Goal: Transaction & Acquisition: Subscribe to service/newsletter

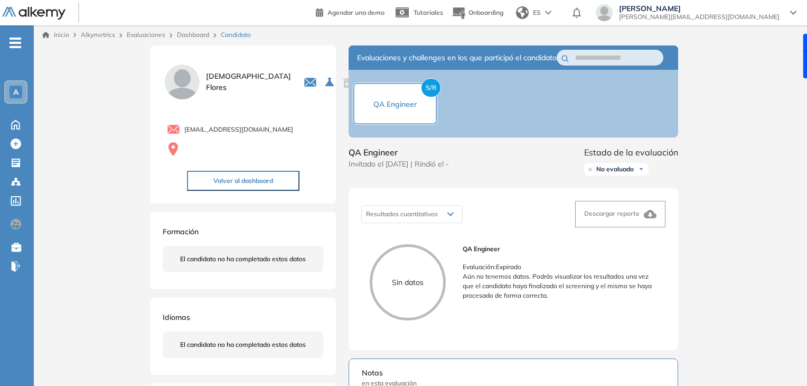
scroll to position [1, 0]
click at [782, 15] on div "Ricardo Alvarez [EMAIL_ADDRESS][DOMAIN_NAME]" at bounding box center [699, 12] width 173 height 17
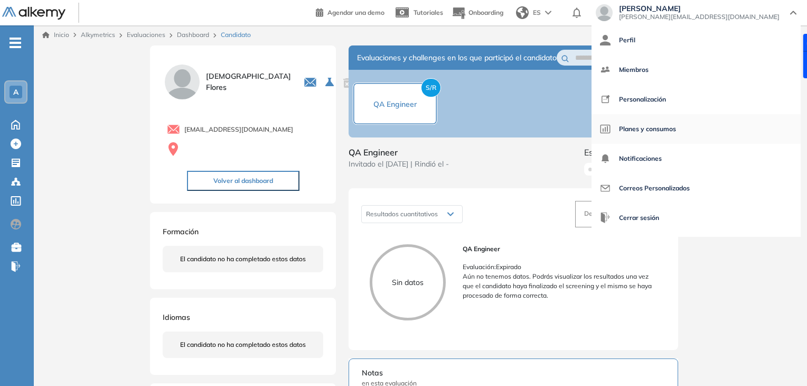
click at [676, 125] on span "Planes y consumos" at bounding box center [647, 128] width 57 height 25
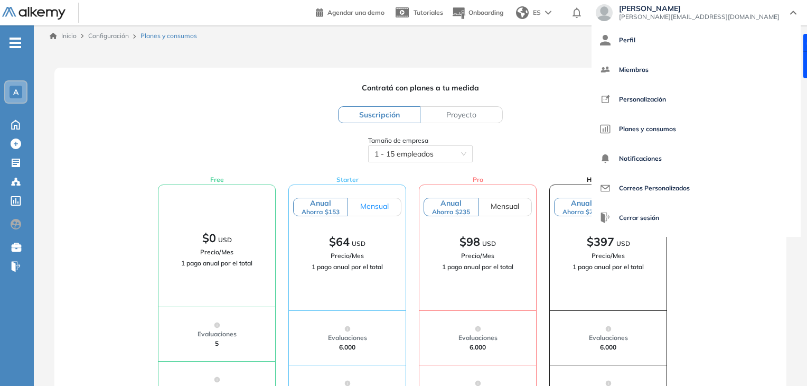
click at [378, 201] on span "Mensual" at bounding box center [374, 206] width 29 height 10
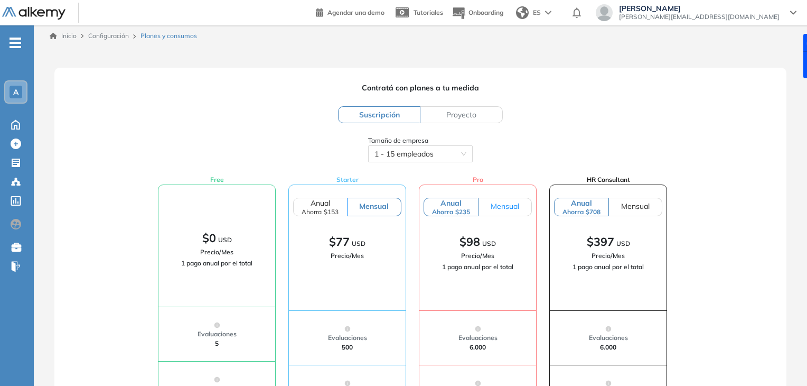
click at [511, 203] on span "Mensual" at bounding box center [505, 206] width 29 height 10
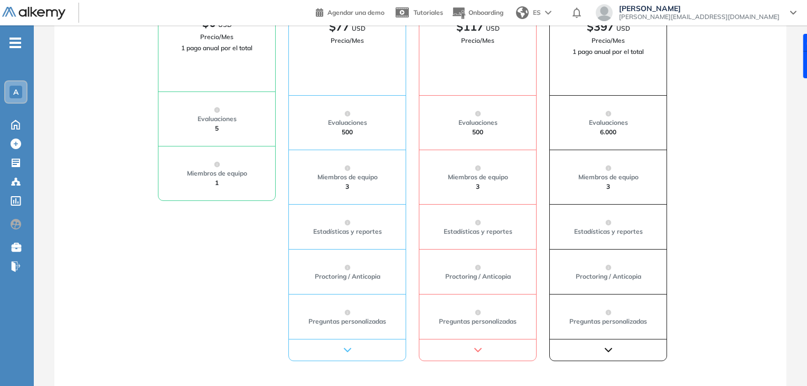
scroll to position [240, 0]
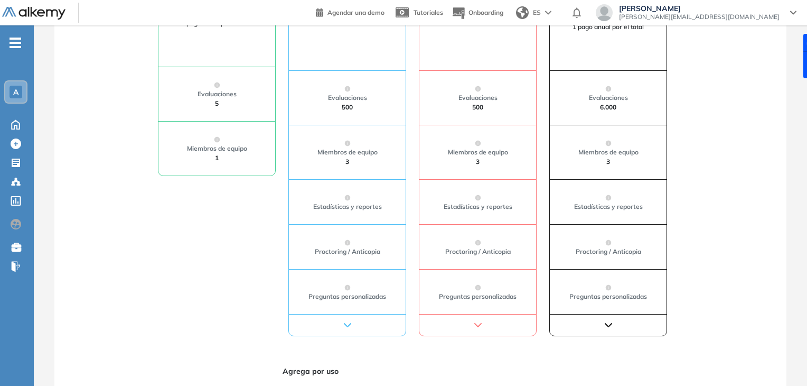
click at [365, 320] on div at bounding box center [347, 325] width 117 height 22
click at [356, 321] on div at bounding box center [347, 325] width 117 height 22
click at [351, 322] on icon "button" at bounding box center [347, 325] width 13 height 13
click at [474, 326] on icon "button" at bounding box center [478, 325] width 13 height 13
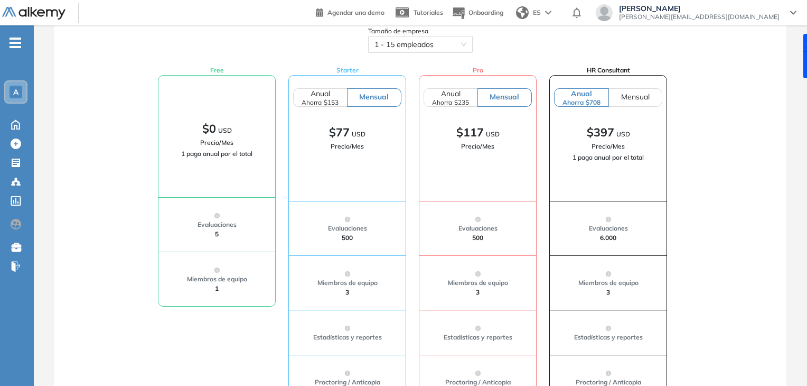
scroll to position [111, 0]
click at [638, 101] on label "Mensual" at bounding box center [635, 96] width 53 height 18
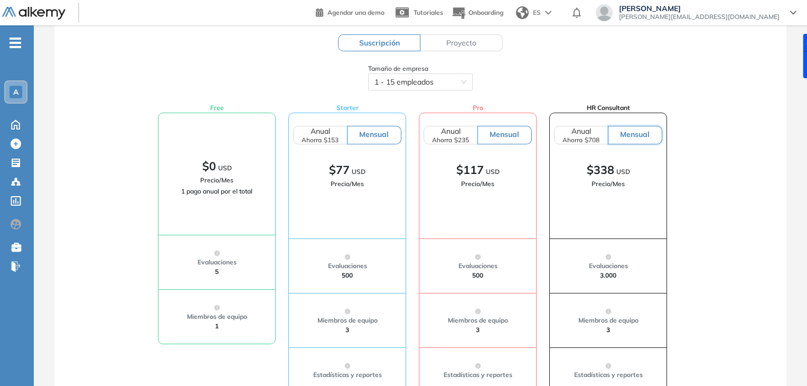
scroll to position [42, 0]
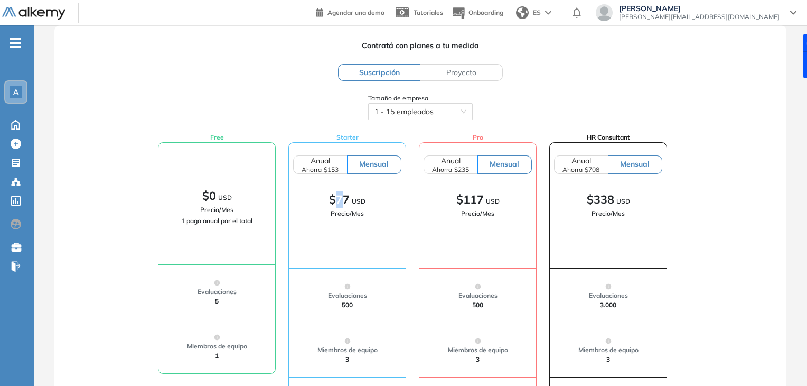
drag, startPoint x: 336, startPoint y: 200, endPoint x: 344, endPoint y: 203, distance: 9.0
click at [344, 203] on span "$77" at bounding box center [339, 198] width 21 height 65
click at [351, 196] on div "$77 USD" at bounding box center [347, 199] width 108 height 17
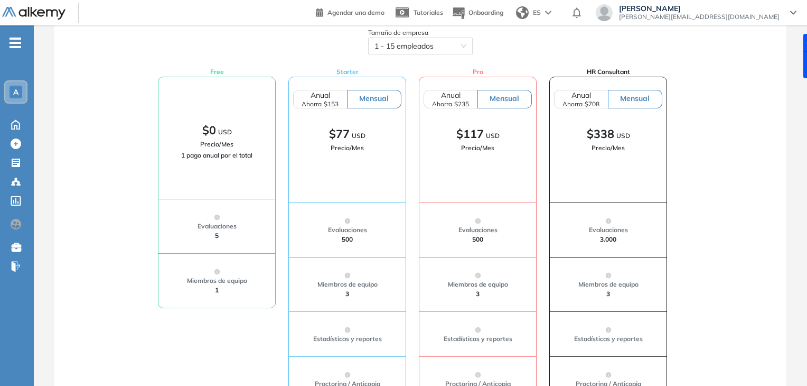
scroll to position [105, 0]
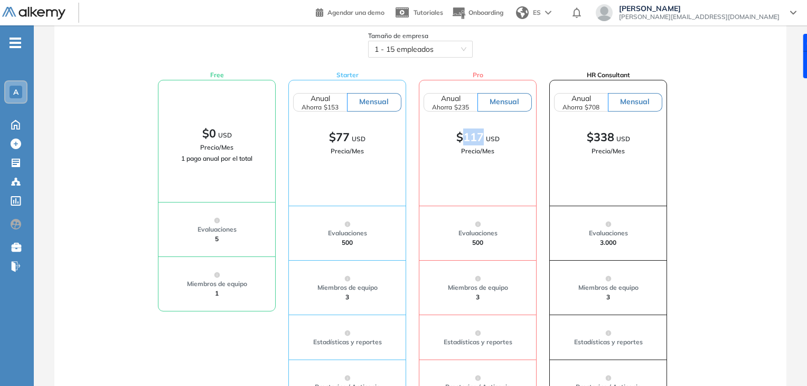
drag, startPoint x: 465, startPoint y: 140, endPoint x: 482, endPoint y: 136, distance: 17.3
click at [482, 136] on span "$117" at bounding box center [469, 136] width 27 height 65
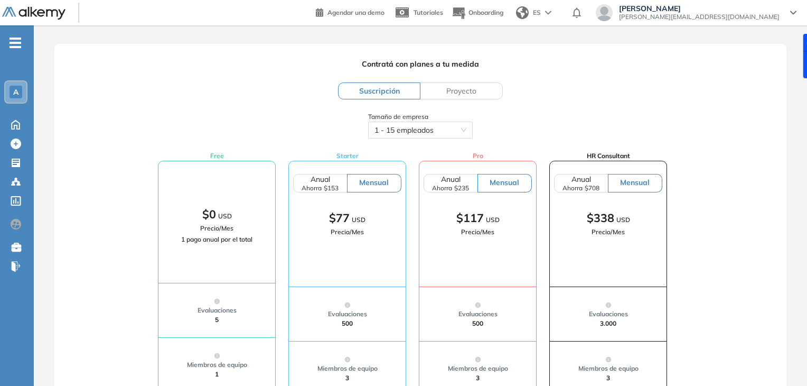
scroll to position [0, 0]
